Goal: Find specific page/section: Find specific page/section

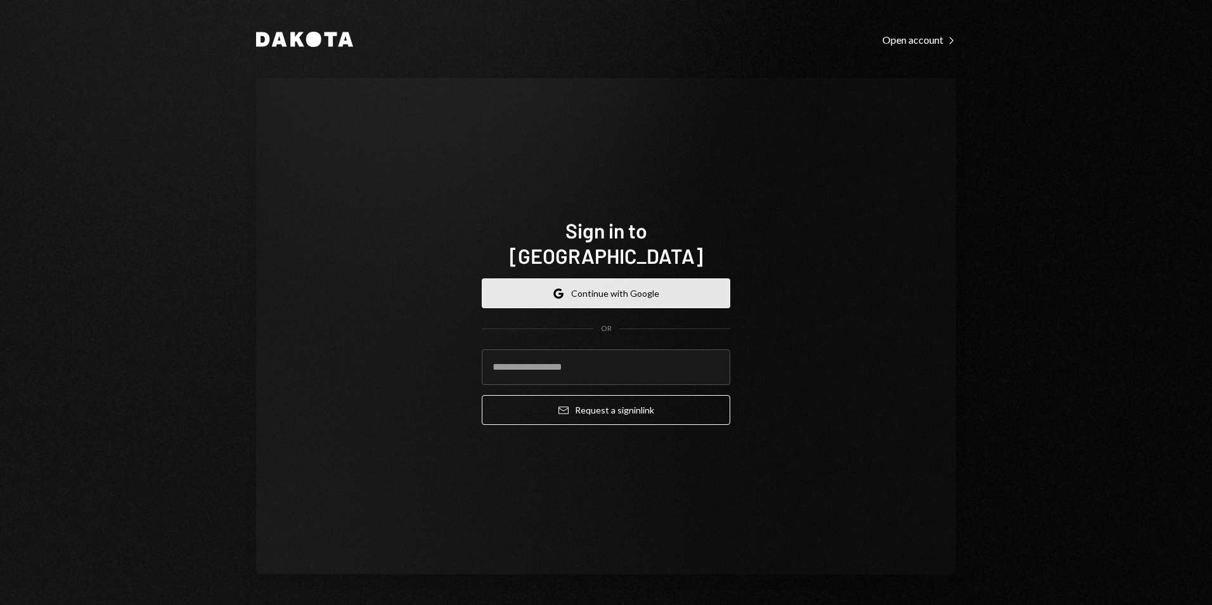
click at [588, 279] on button "Google Continue with Google" at bounding box center [606, 293] width 248 height 30
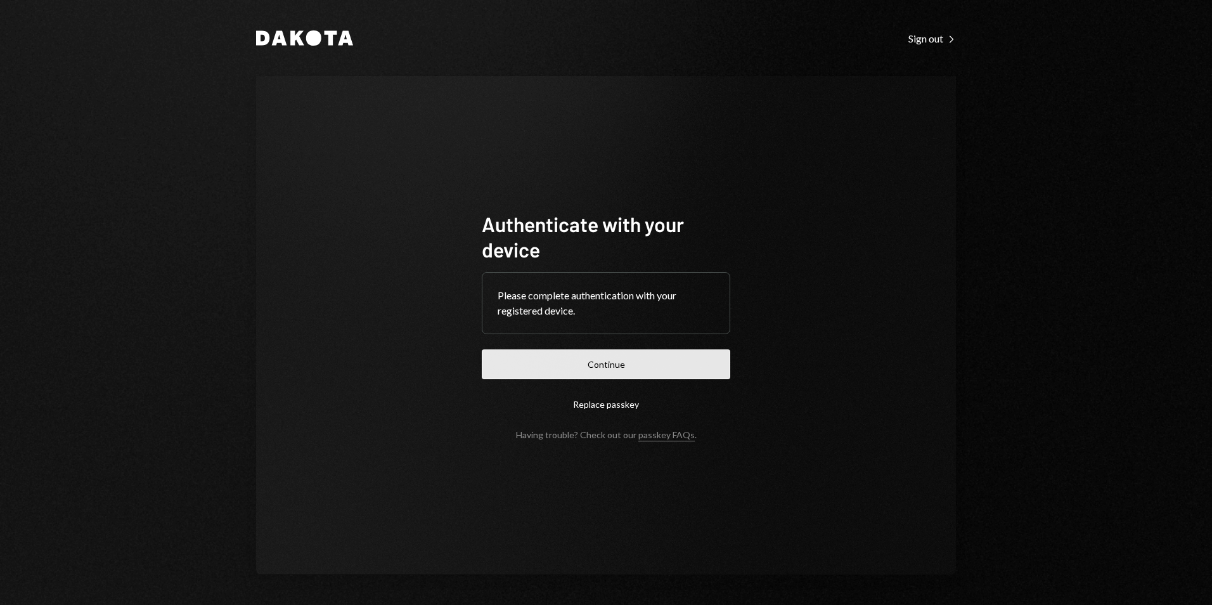
click at [652, 361] on button "Continue" at bounding box center [606, 364] width 248 height 30
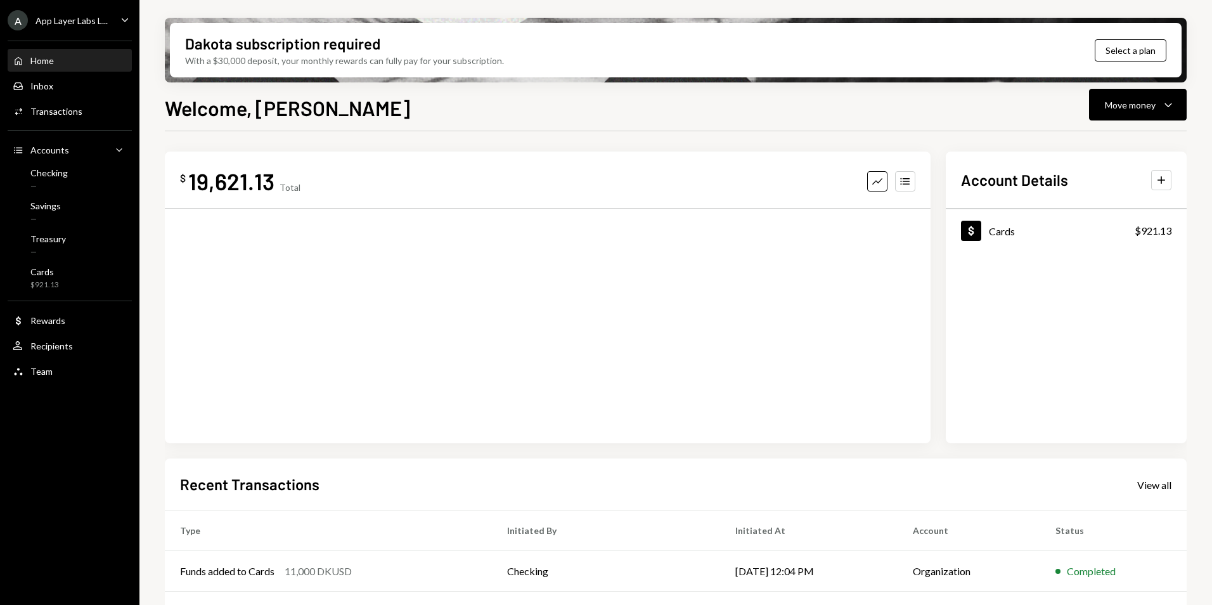
click at [74, 18] on div "App Layer Labs L..." at bounding box center [71, 20] width 72 height 11
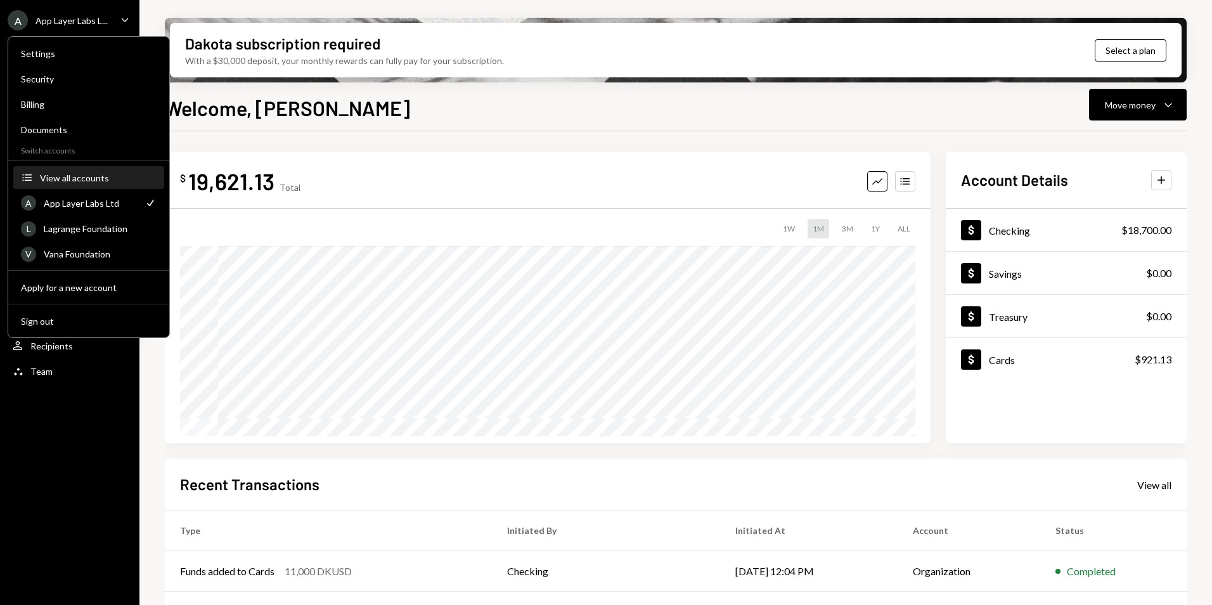
click at [70, 181] on div "View all accounts" at bounding box center [98, 177] width 117 height 11
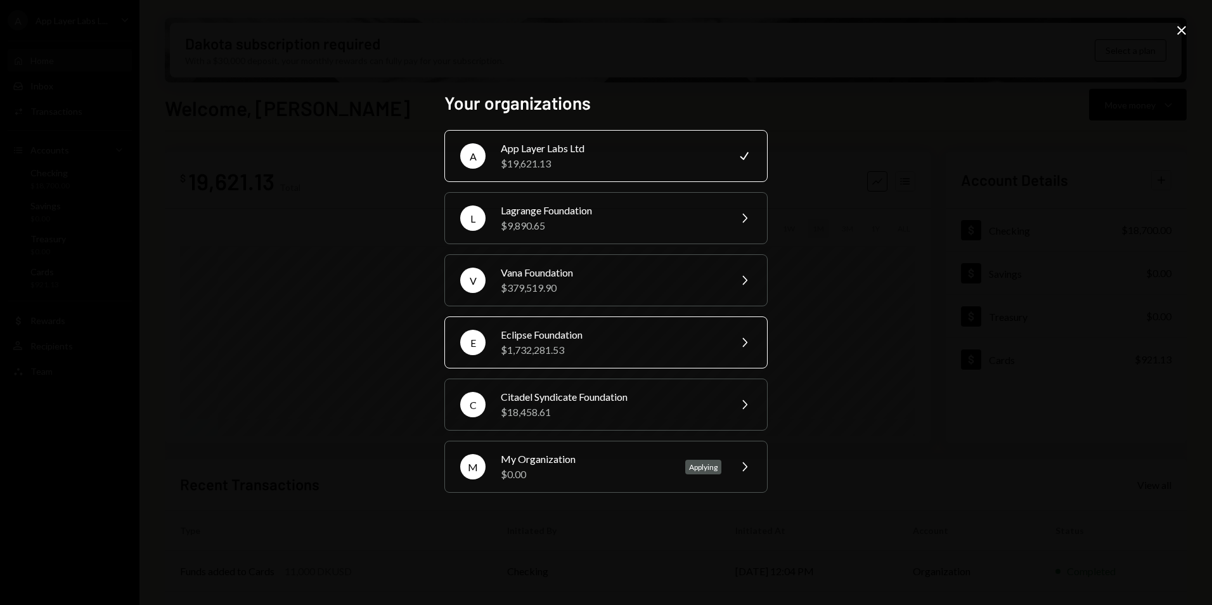
click at [625, 338] on div "Eclipse Foundation" at bounding box center [611, 334] width 221 height 15
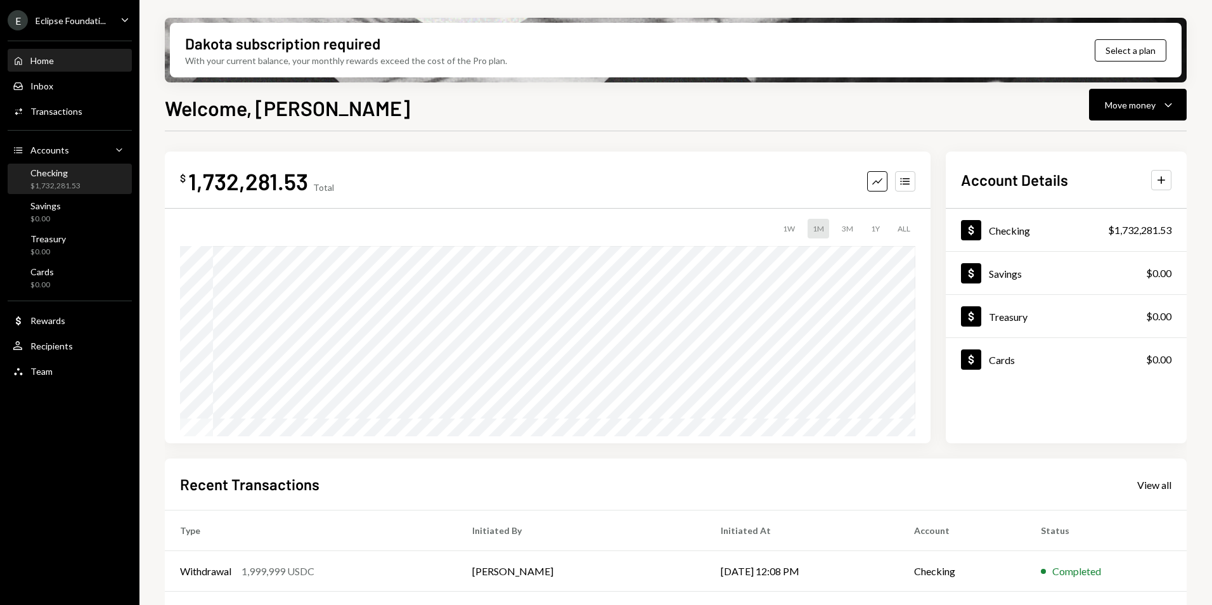
click at [80, 183] on div "Checking $1,732,281.53" at bounding box center [70, 179] width 114 height 24
